Goal: Task Accomplishment & Management: Complete application form

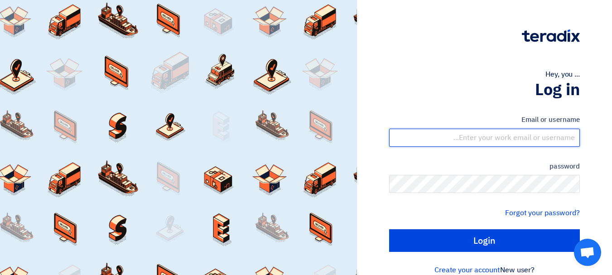
click at [458, 136] on input "text" at bounding box center [484, 138] width 191 height 18
type input "[EMAIL_ADDRESS][DOMAIN_NAME]"
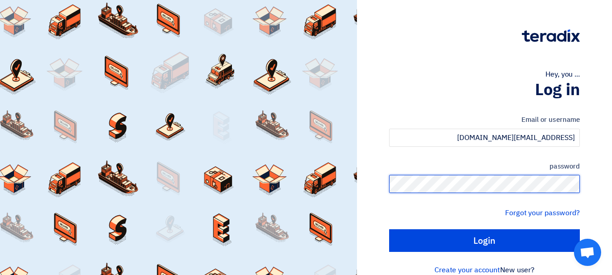
click at [389, 229] on input "Login" at bounding box center [484, 240] width 191 height 23
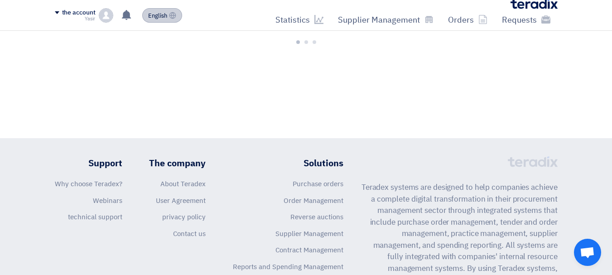
click at [165, 17] on font "English" at bounding box center [157, 15] width 19 height 9
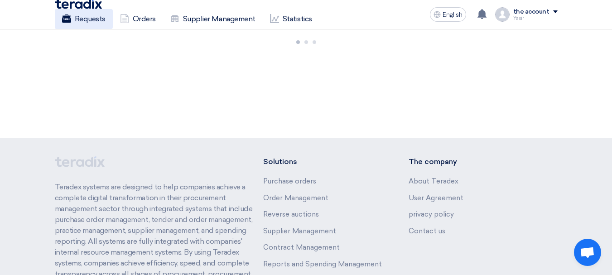
click at [109, 19] on link "Requests" at bounding box center [84, 19] width 58 height 20
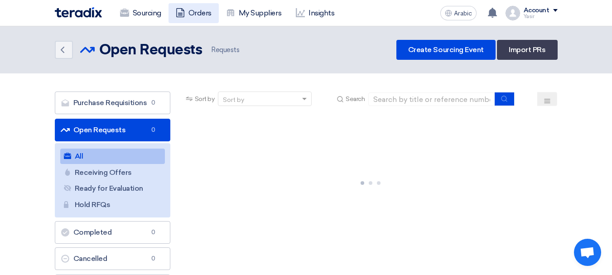
click at [195, 13] on font "Orders" at bounding box center [199, 13] width 23 height 9
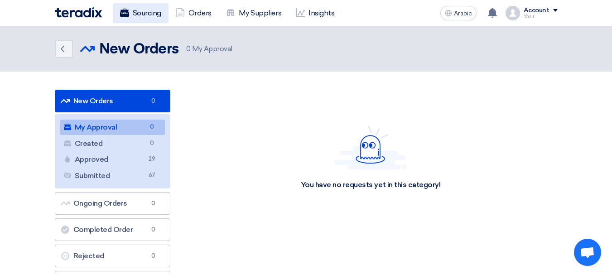
click at [154, 18] on font "Sourcing" at bounding box center [147, 13] width 29 height 11
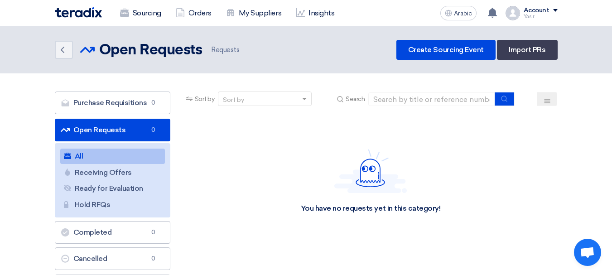
click at [108, 131] on font "Open Requests" at bounding box center [99, 129] width 53 height 9
click at [107, 161] on link "All All 1741" at bounding box center [112, 156] width 105 height 15
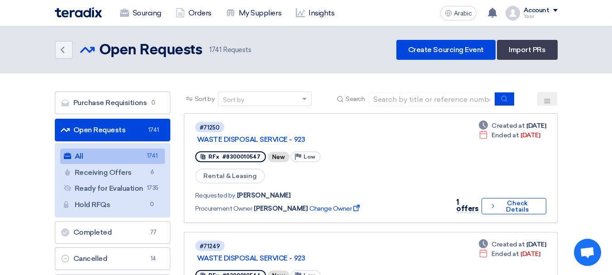
click at [96, 128] on font "Open Requests" at bounding box center [99, 129] width 53 height 9
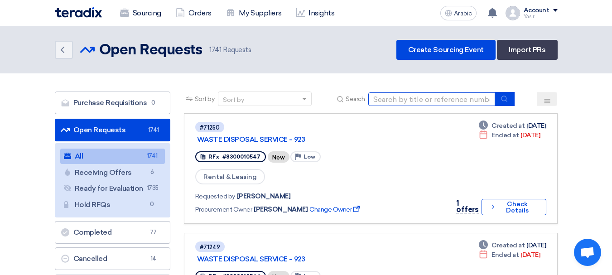
click at [449, 102] on input at bounding box center [431, 99] width 127 height 14
paste input "8100015866"
type input "8100015866"
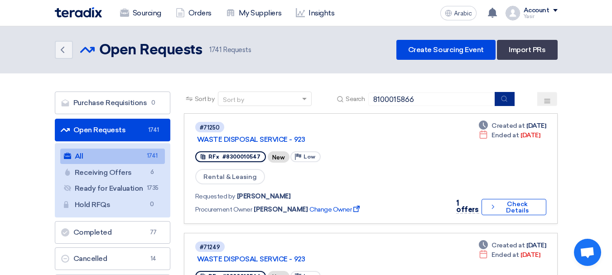
click at [504, 101] on use "submit" at bounding box center [504, 99] width 6 height 6
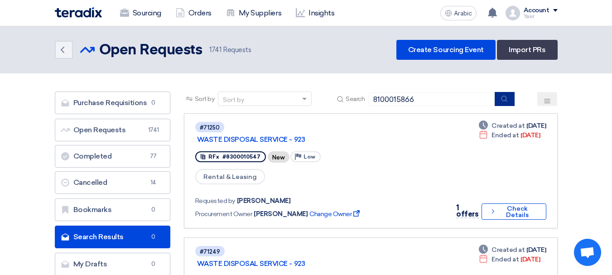
click at [510, 98] on button "submit" at bounding box center [505, 99] width 20 height 14
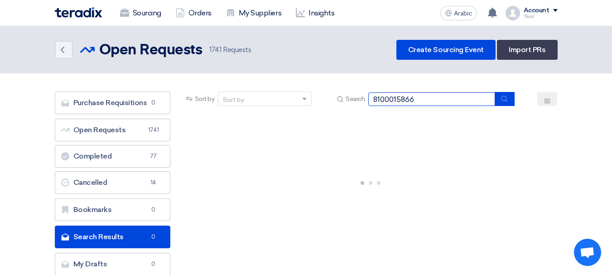
click at [442, 101] on input "8100015866" at bounding box center [431, 99] width 127 height 14
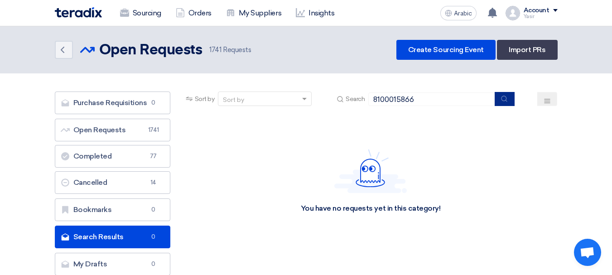
click at [514, 104] on button "submit" at bounding box center [505, 99] width 20 height 14
click at [439, 102] on input "8100015866" at bounding box center [431, 99] width 127 height 14
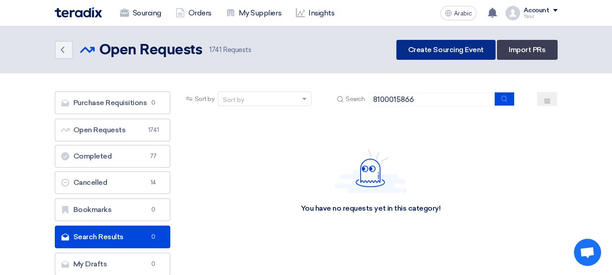
click at [465, 57] on link "Create Sourcing Event" at bounding box center [445, 50] width 99 height 20
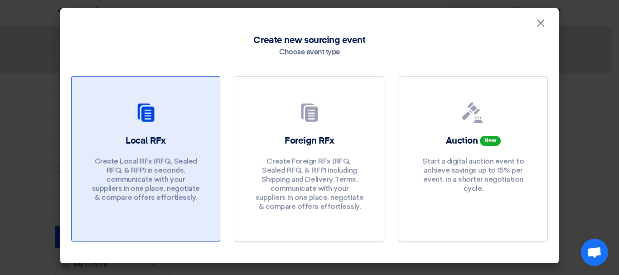
click at [186, 159] on font "Create Local RFx (RFQ, ​​Sealed RFQ, & RFP) in seconds, communicate with your s…" at bounding box center [146, 179] width 108 height 45
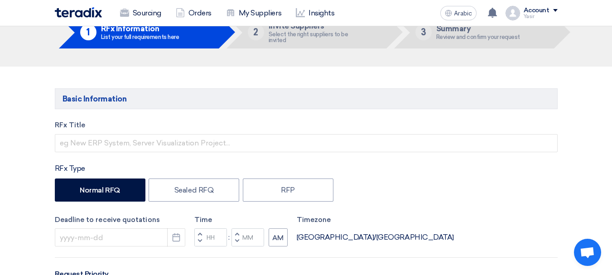
scroll to position [91, 0]
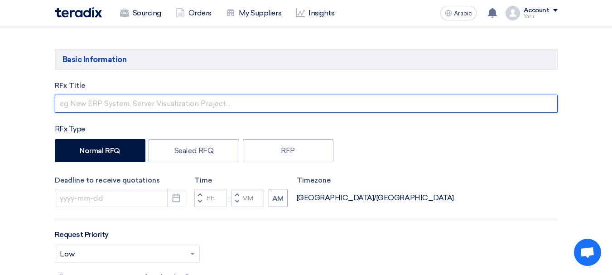
click at [155, 103] on input "text" at bounding box center [306, 104] width 503 height 18
paste input "8100015866"
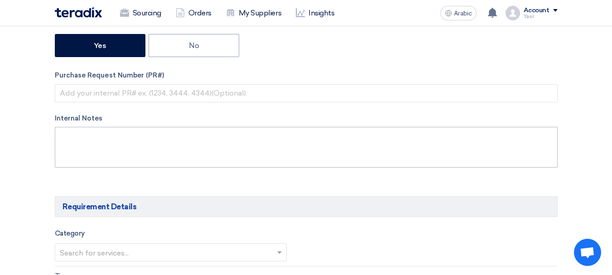
scroll to position [362, 0]
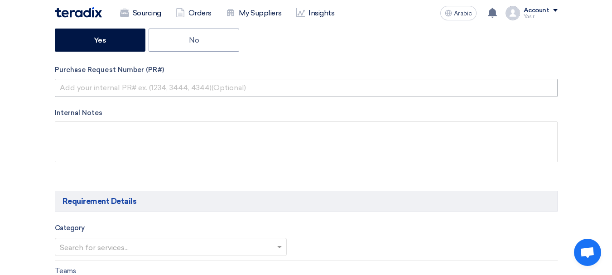
type input "8100015866"
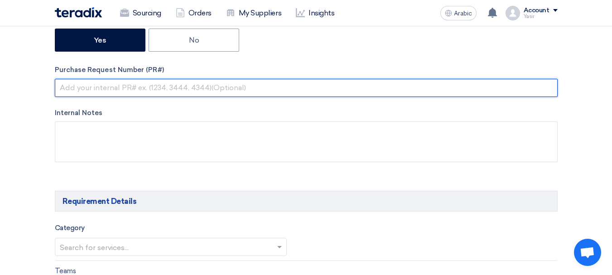
click at [193, 87] on input "text" at bounding box center [306, 88] width 503 height 18
paste input "8100015866"
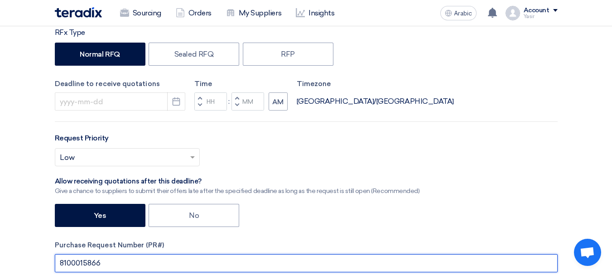
scroll to position [226, 0]
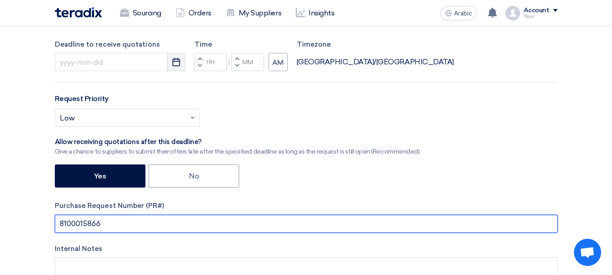
type input "8100015866"
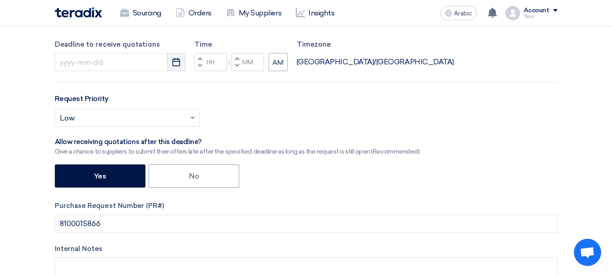
click at [175, 62] on use "button" at bounding box center [177, 62] width 8 height 8
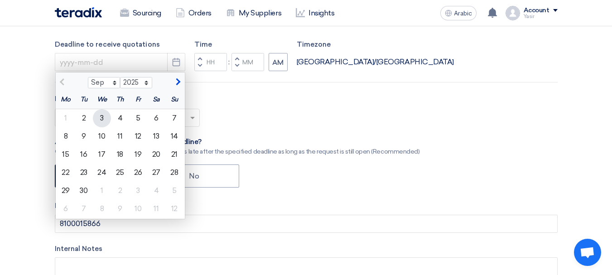
click at [103, 117] on font "3" at bounding box center [102, 118] width 4 height 9
type input "[DATE]"
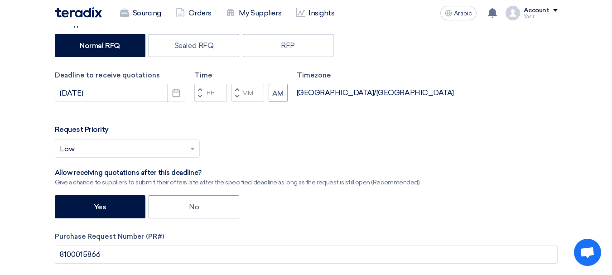
scroll to position [181, 0]
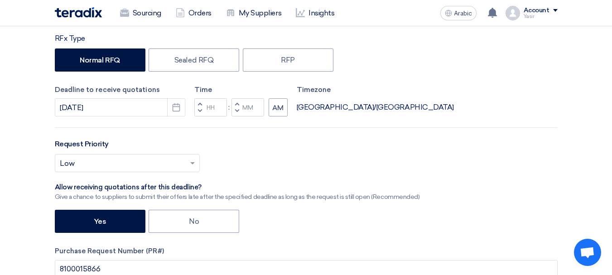
click at [200, 111] on span "button" at bounding box center [199, 110] width 3 height 5
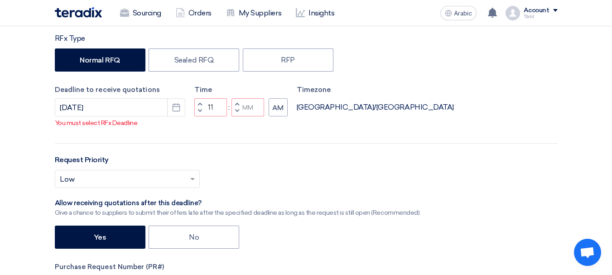
click at [239, 111] on button "Decrement minutes" at bounding box center [236, 111] width 11 height 11
type input "10"
type input "59"
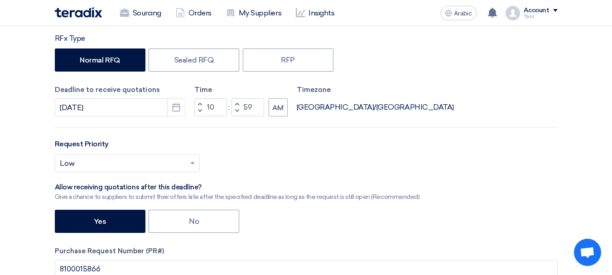
click at [202, 104] on button "Increment hours" at bounding box center [199, 103] width 11 height 11
type input "11"
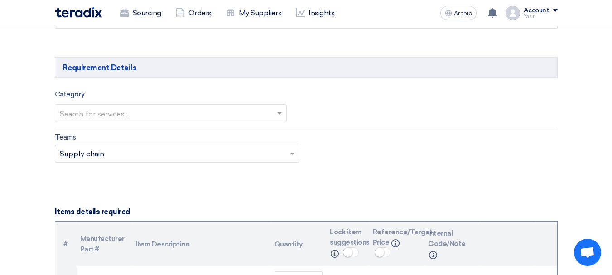
scroll to position [498, 0]
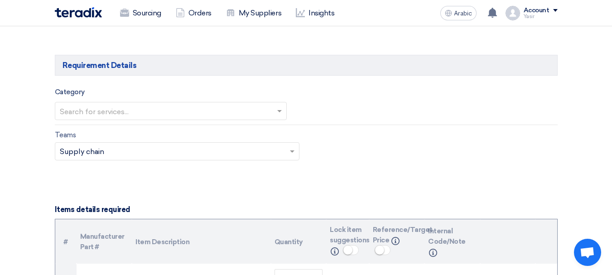
click at [133, 112] on input "text" at bounding box center [166, 111] width 213 height 15
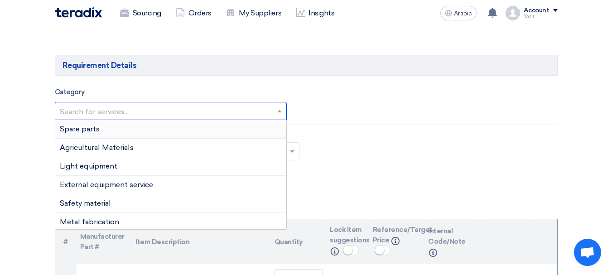
click at [99, 120] on ng-dropdown-panel "Spare parts Agricultural Materials Light equipment External equipment service S…" at bounding box center [171, 175] width 232 height 110
click at [96, 131] on font "Spare parts" at bounding box center [80, 129] width 40 height 9
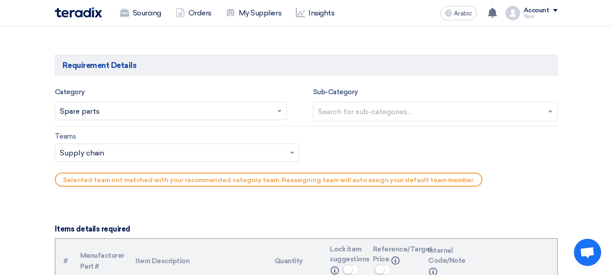
click at [365, 113] on input "text" at bounding box center [436, 112] width 237 height 15
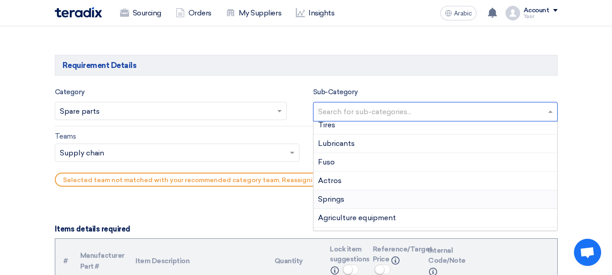
scroll to position [0, 0]
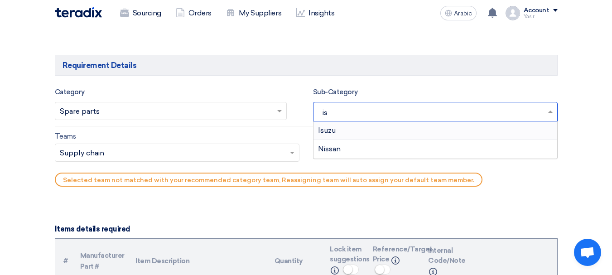
type input "isu"
click at [378, 128] on div "Isuzu" at bounding box center [435, 130] width 244 height 18
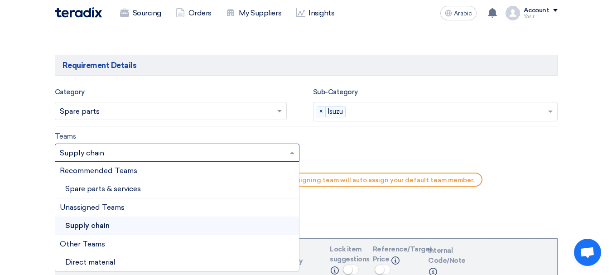
click at [123, 149] on input "text" at bounding box center [173, 153] width 226 height 15
click at [103, 189] on font "Spare parts & services" at bounding box center [103, 187] width 76 height 9
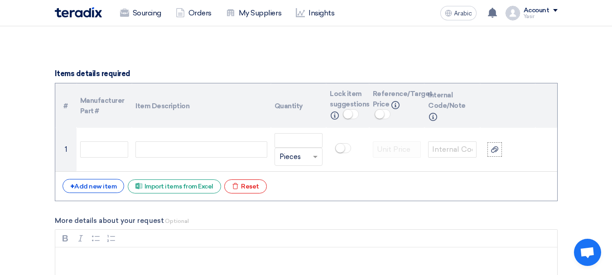
scroll to position [679, 0]
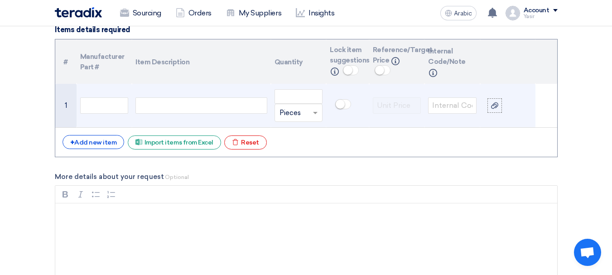
click at [168, 97] on div at bounding box center [200, 105] width 131 height 16
click at [112, 108] on input "text" at bounding box center [104, 105] width 48 height 16
click at [179, 109] on div at bounding box center [200, 105] width 131 height 16
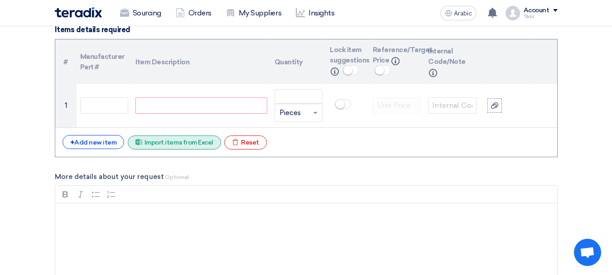
paste div
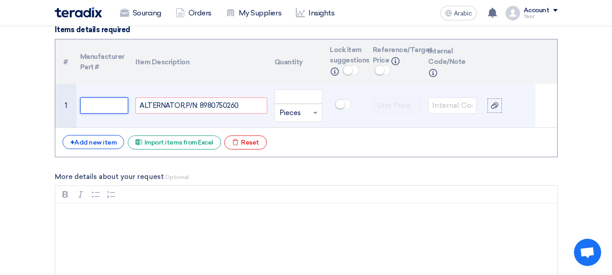
click at [123, 107] on input "text" at bounding box center [104, 105] width 48 height 16
click at [298, 101] on input "number" at bounding box center [298, 96] width 48 height 14
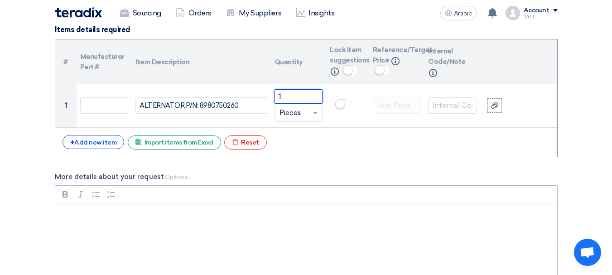
type input "1"
click at [362, 213] on p "Rich Text Editor, main" at bounding box center [309, 215] width 486 height 11
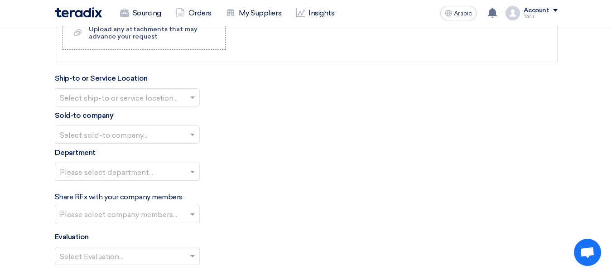
scroll to position [951, 0]
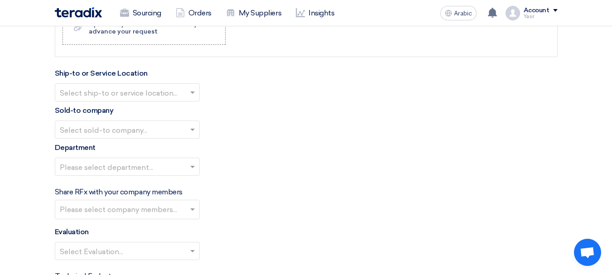
click at [149, 85] on div at bounding box center [127, 92] width 144 height 15
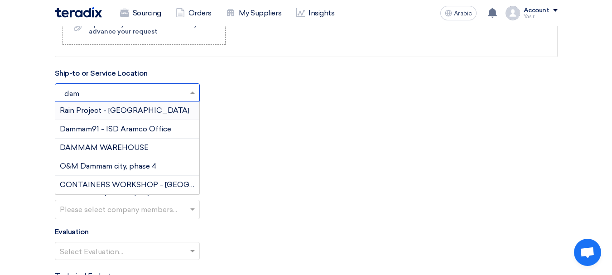
type input "damm"
click at [97, 145] on font "DAMMAM WAREHOUSE" at bounding box center [104, 147] width 89 height 9
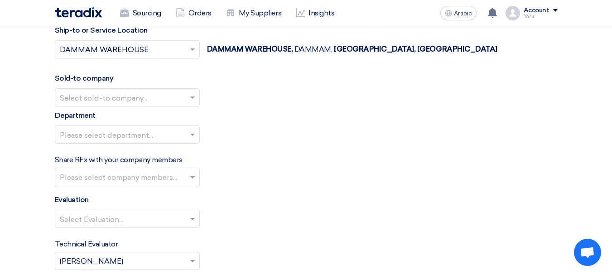
scroll to position [996, 0]
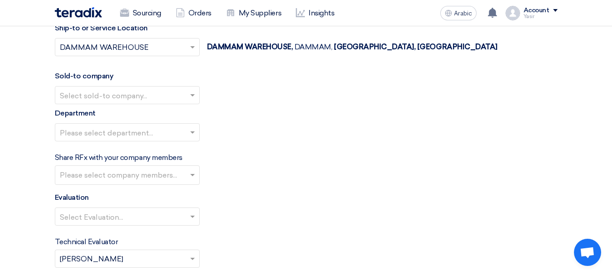
click at [114, 85] on div "Sold-to company Select sold-to company..." at bounding box center [306, 88] width 503 height 34
click at [107, 100] on input "text" at bounding box center [123, 95] width 126 height 15
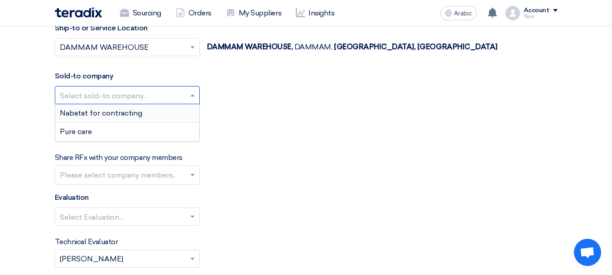
click at [106, 111] on font "Nabatat for contracting" at bounding box center [101, 113] width 82 height 9
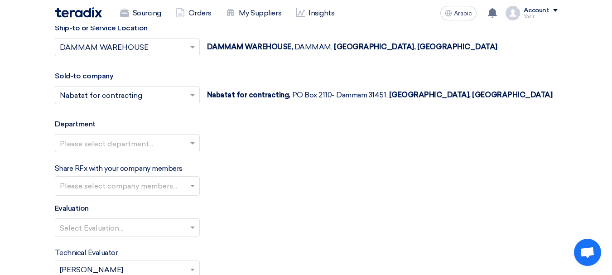
click at [124, 148] on input "text" at bounding box center [123, 143] width 126 height 15
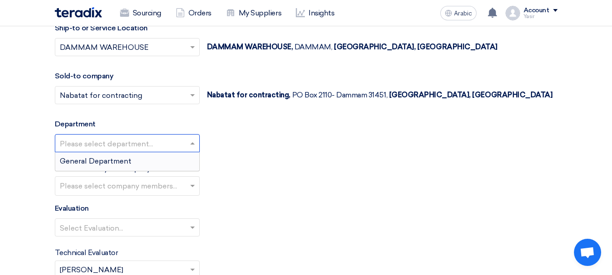
click at [106, 164] on font "General Department" at bounding box center [96, 161] width 72 height 9
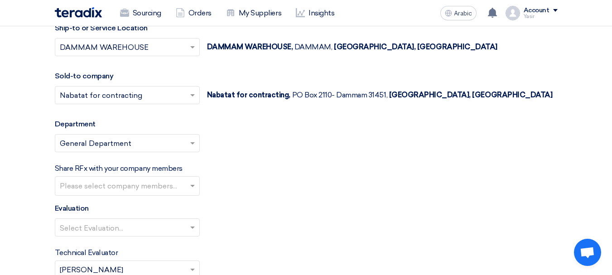
click at [100, 189] on input "text" at bounding box center [128, 186] width 137 height 15
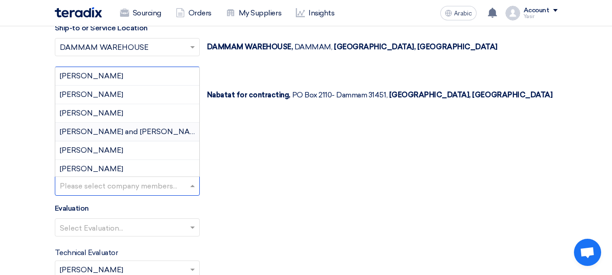
scroll to position [21, 0]
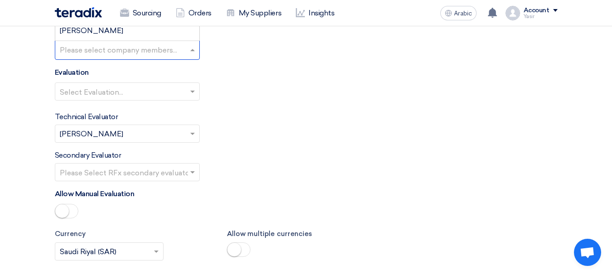
click at [293, 132] on div "Technical Evaluator Please Select RFx evaluator... × [PERSON_NAME] ×" at bounding box center [306, 126] width 503 height 31
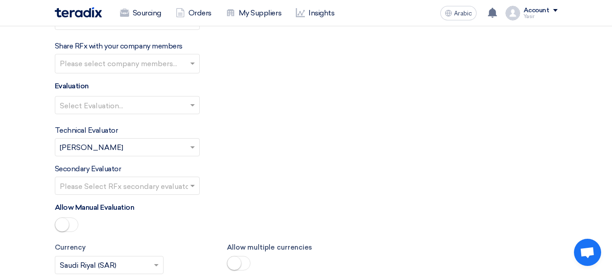
scroll to position [1132, 0]
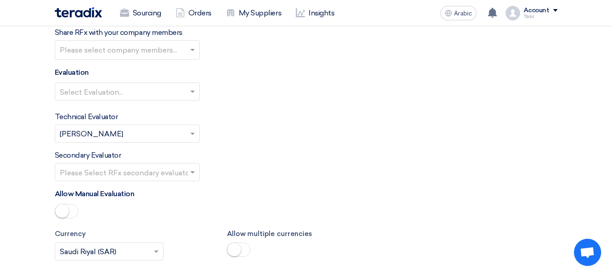
click at [184, 90] on input "text" at bounding box center [123, 92] width 126 height 15
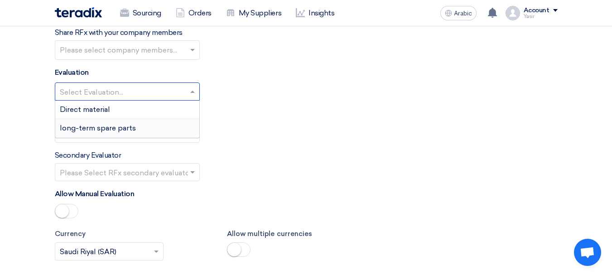
click at [112, 122] on div "long-term spare parts" at bounding box center [127, 128] width 144 height 18
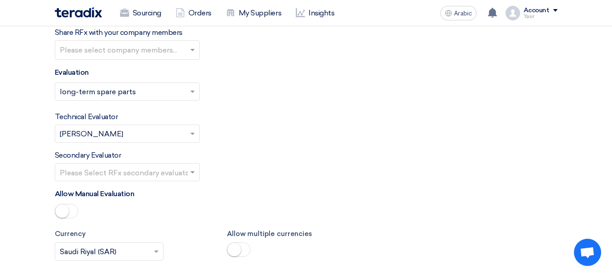
click at [167, 171] on input "text" at bounding box center [123, 172] width 126 height 15
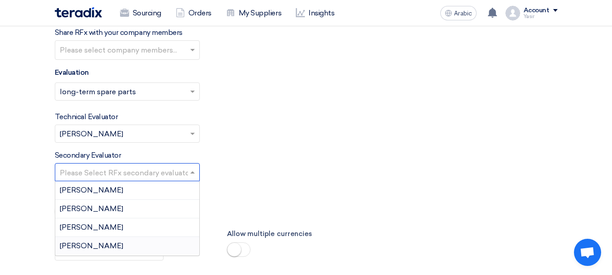
click at [102, 241] on div "[PERSON_NAME]" at bounding box center [127, 246] width 144 height 18
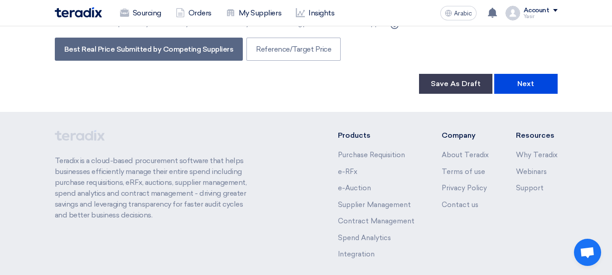
scroll to position [1585, 0]
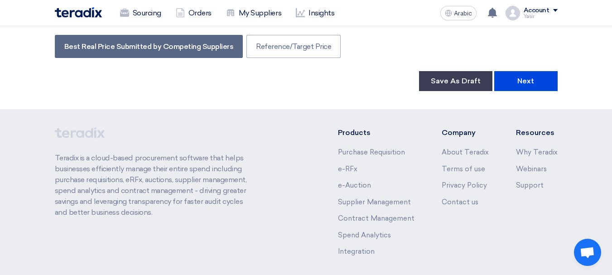
click at [510, 81] on button "Next" at bounding box center [525, 81] width 63 height 20
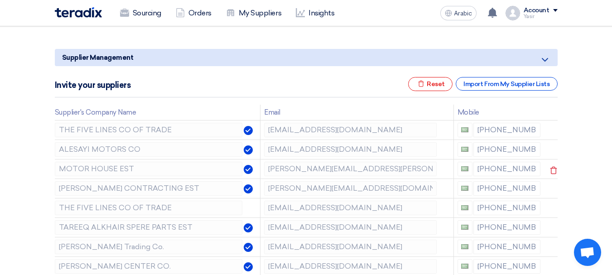
scroll to position [181, 0]
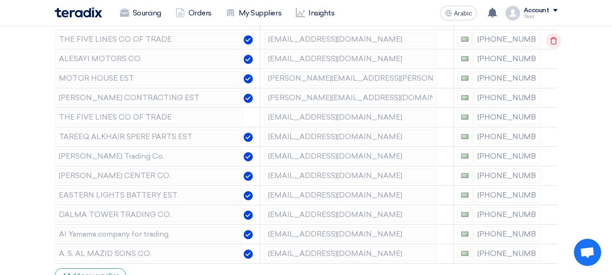
click at [549, 42] on icon at bounding box center [553, 40] width 15 height 15
click at [0, 0] on icon at bounding box center [0, 0] width 0 height 0
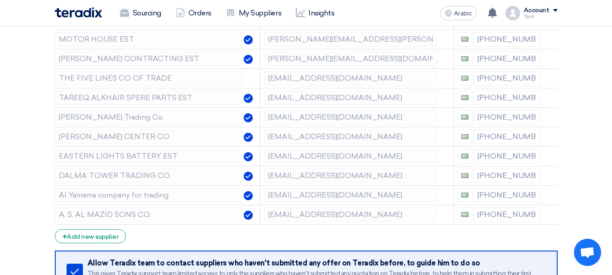
click at [0, 0] on icon at bounding box center [0, 0] width 0 height 0
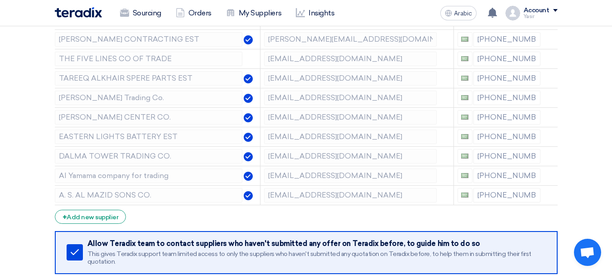
click at [0, 0] on icon at bounding box center [0, 0] width 0 height 0
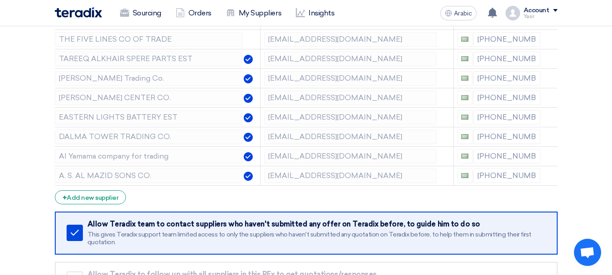
click at [0, 0] on icon at bounding box center [0, 0] width 0 height 0
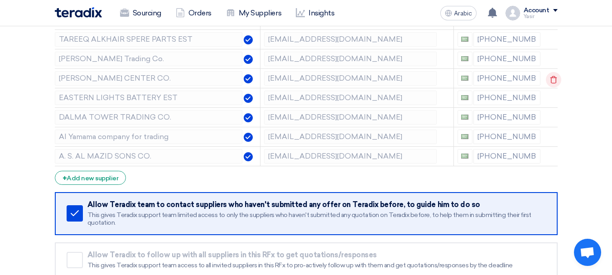
click at [549, 79] on icon at bounding box center [553, 79] width 15 height 15
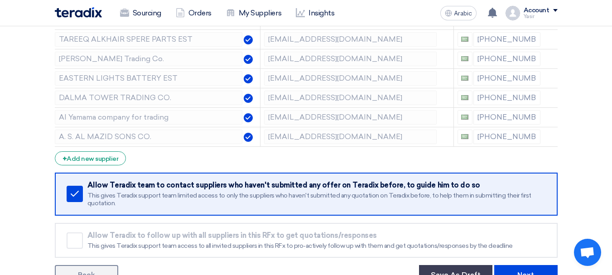
click at [0, 0] on icon at bounding box center [0, 0] width 0 height 0
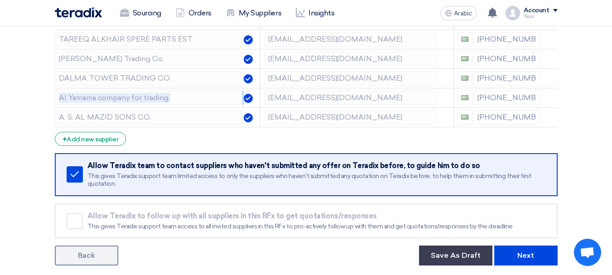
click at [0, 0] on icon at bounding box center [0, 0] width 0 height 0
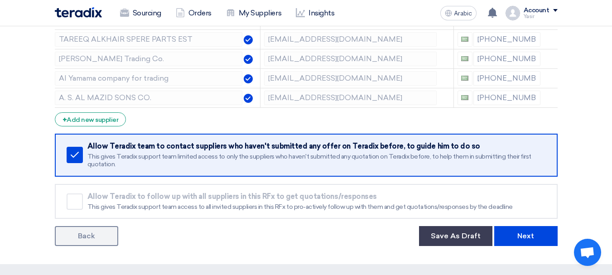
click at [0, 0] on icon at bounding box center [0, 0] width 0 height 0
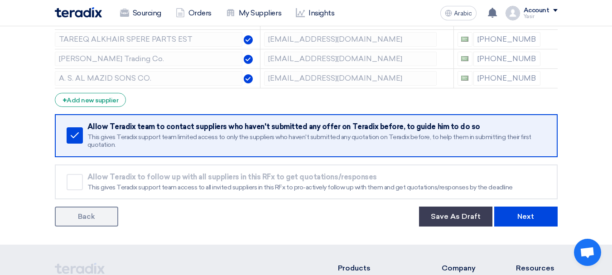
click at [0, 0] on icon at bounding box center [0, 0] width 0 height 0
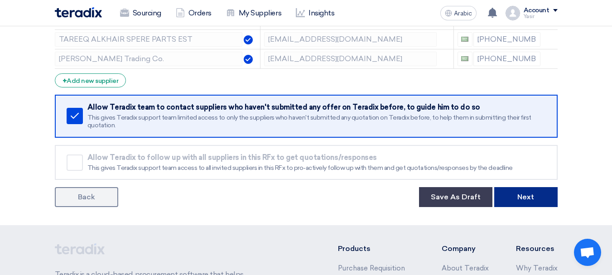
click at [504, 202] on button "Next" at bounding box center [525, 197] width 63 height 20
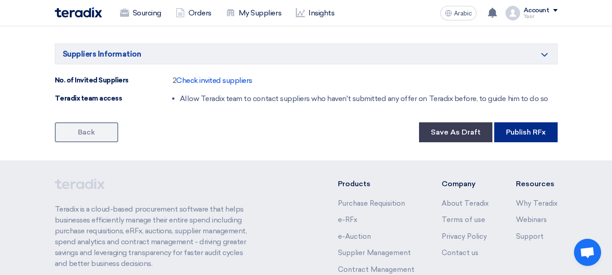
scroll to position [573, 0]
click at [510, 129] on font "Publish RFx" at bounding box center [526, 132] width 40 height 9
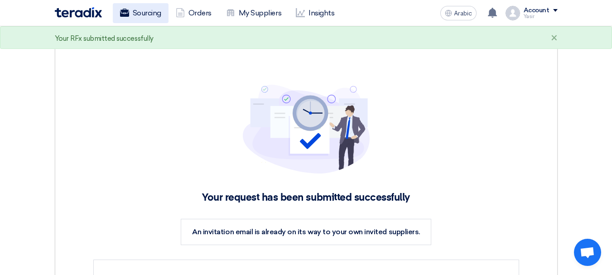
click at [133, 14] on font "Sourcing" at bounding box center [147, 13] width 29 height 9
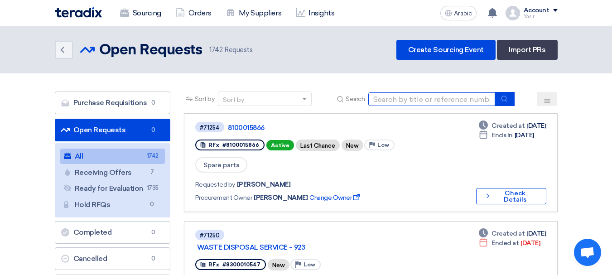
click at [416, 99] on input at bounding box center [431, 99] width 127 height 14
paste input "8100015866"
type input "8100015866"
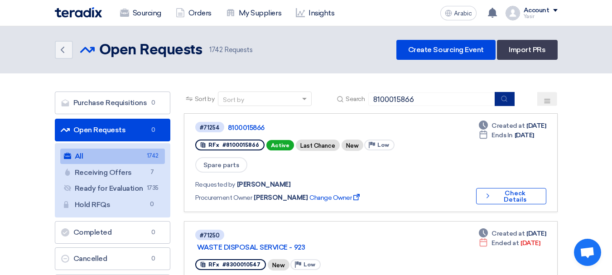
click at [509, 104] on button "submit" at bounding box center [505, 99] width 20 height 14
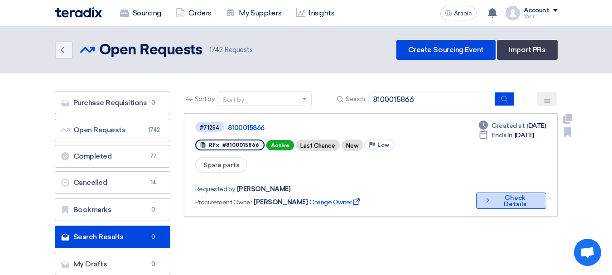
click at [484, 198] on icon "Check details" at bounding box center [488, 200] width 8 height 9
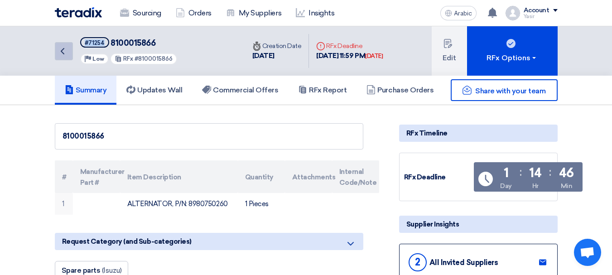
drag, startPoint x: 103, startPoint y: 42, endPoint x: 72, endPoint y: 45, distance: 31.0
click at [72, 45] on div "Back #71254 8100015866 Priority Low RFx #8100015866" at bounding box center [150, 50] width 190 height 49
copy font "#71254"
click at [63, 46] on icon "Back" at bounding box center [62, 51] width 11 height 11
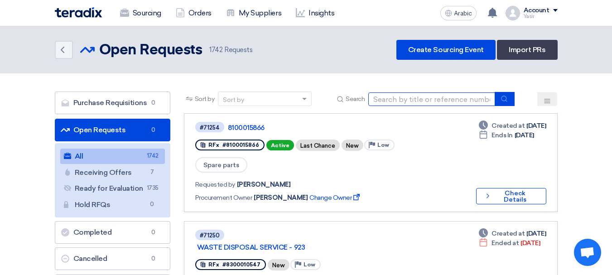
click at [382, 95] on input at bounding box center [431, 99] width 127 height 14
paste input "71254"
type input "71254"
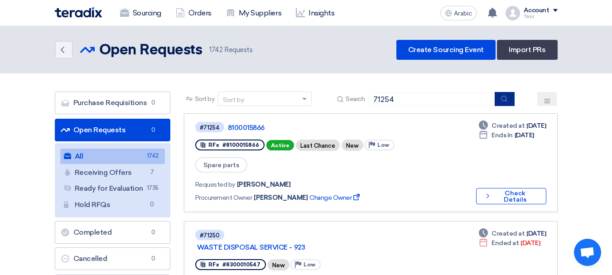
click at [507, 101] on use "submit" at bounding box center [504, 99] width 6 height 6
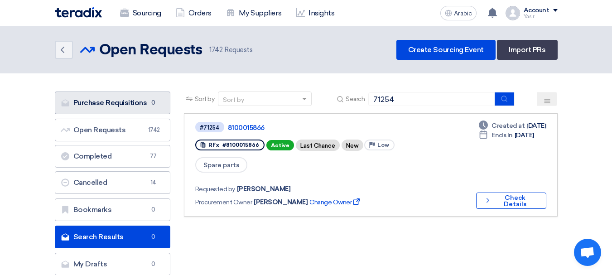
click at [106, 103] on font "Purchase Requisitions" at bounding box center [110, 102] width 74 height 9
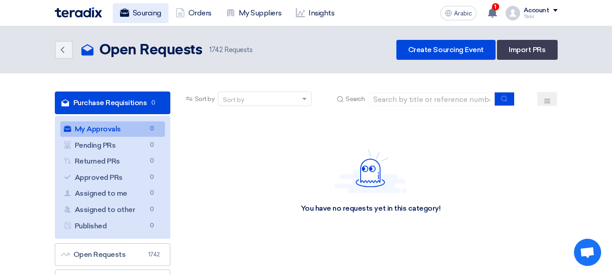
click at [140, 17] on font "Sourcing" at bounding box center [147, 13] width 29 height 9
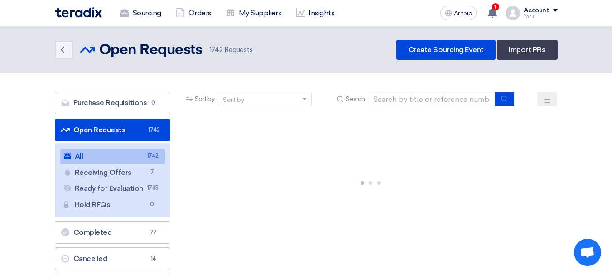
click at [111, 125] on font "Open Requests" at bounding box center [99, 129] width 53 height 9
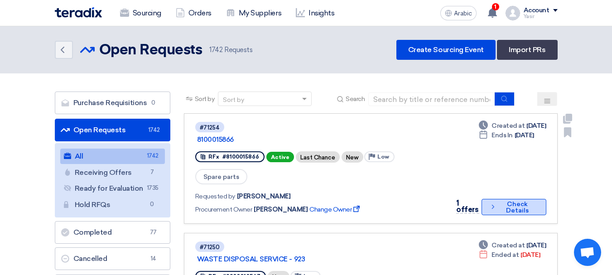
click at [511, 200] on font "Check Details" at bounding box center [517, 207] width 23 height 14
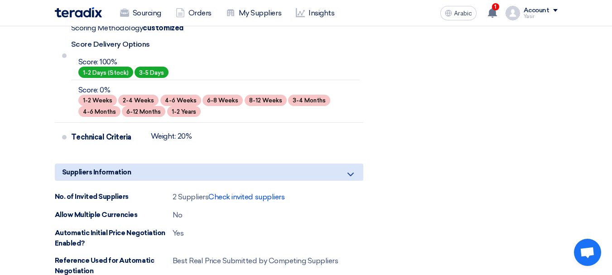
scroll to position [272, 0]
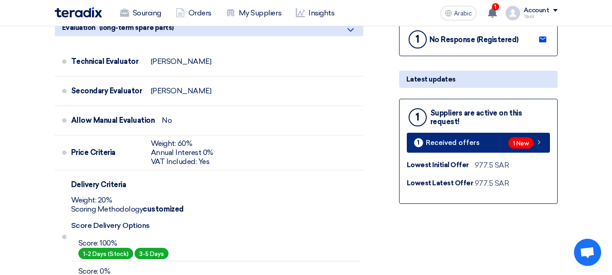
click at [535, 138] on div "1 New" at bounding box center [525, 142] width 34 height 11
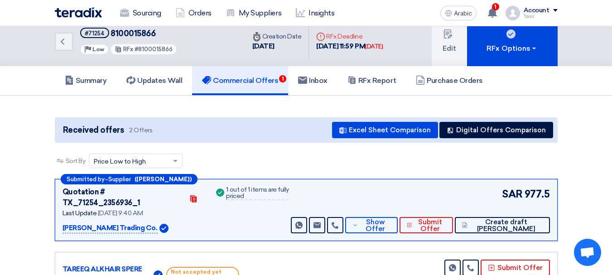
scroll to position [91, 0]
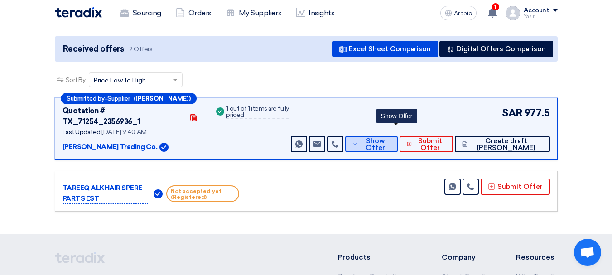
click at [388, 138] on span "Show Offer" at bounding box center [375, 145] width 30 height 14
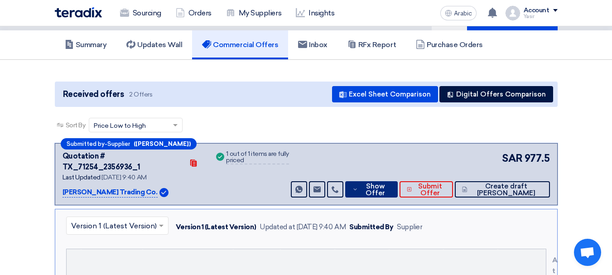
scroll to position [0, 0]
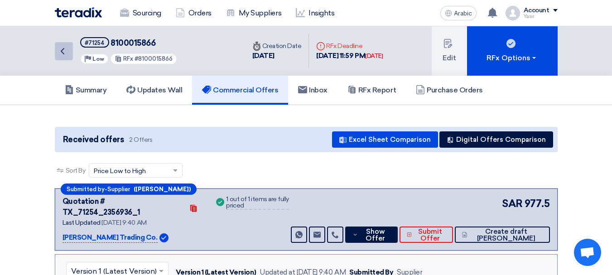
click at [63, 58] on link "Back" at bounding box center [64, 51] width 18 height 18
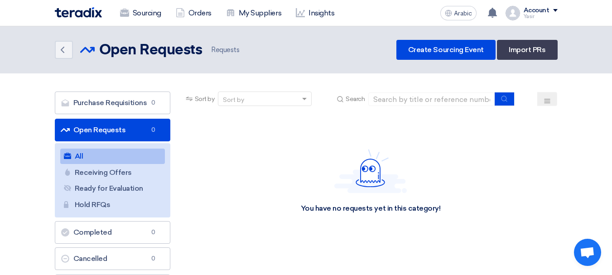
click at [106, 128] on font "Open Requests" at bounding box center [99, 129] width 53 height 9
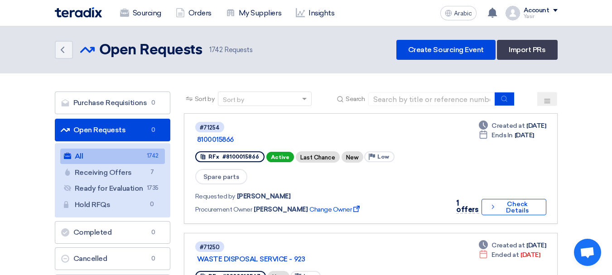
click at [136, 135] on link "Open Requests Open Requests 0" at bounding box center [113, 130] width 116 height 23
